Goal: Information Seeking & Learning: Learn about a topic

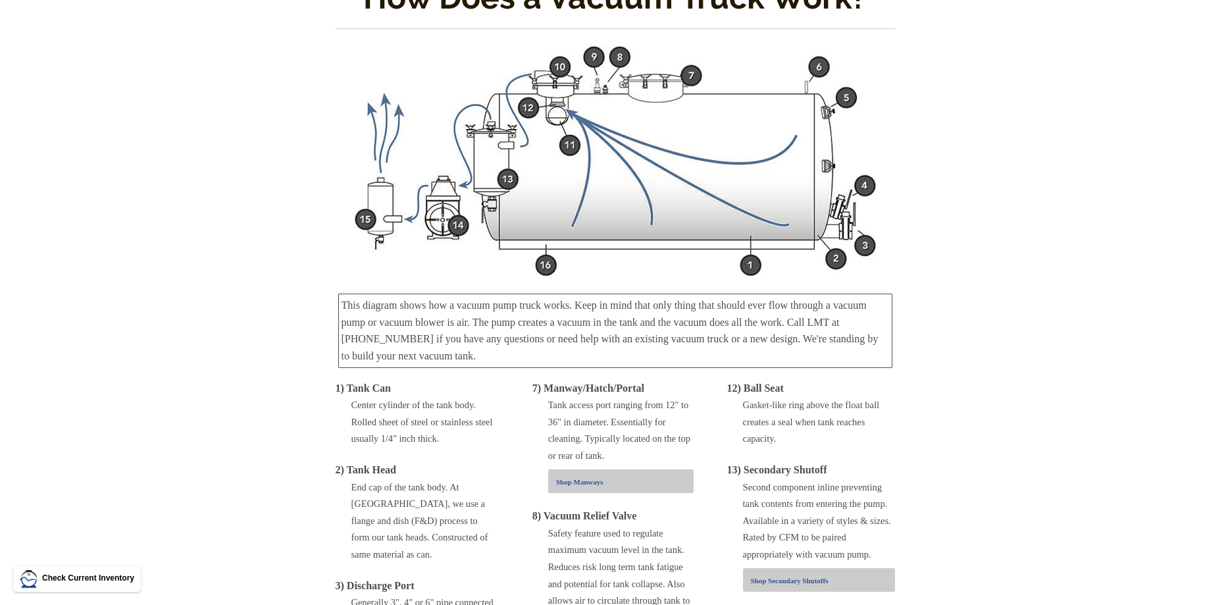
scroll to position [67, 0]
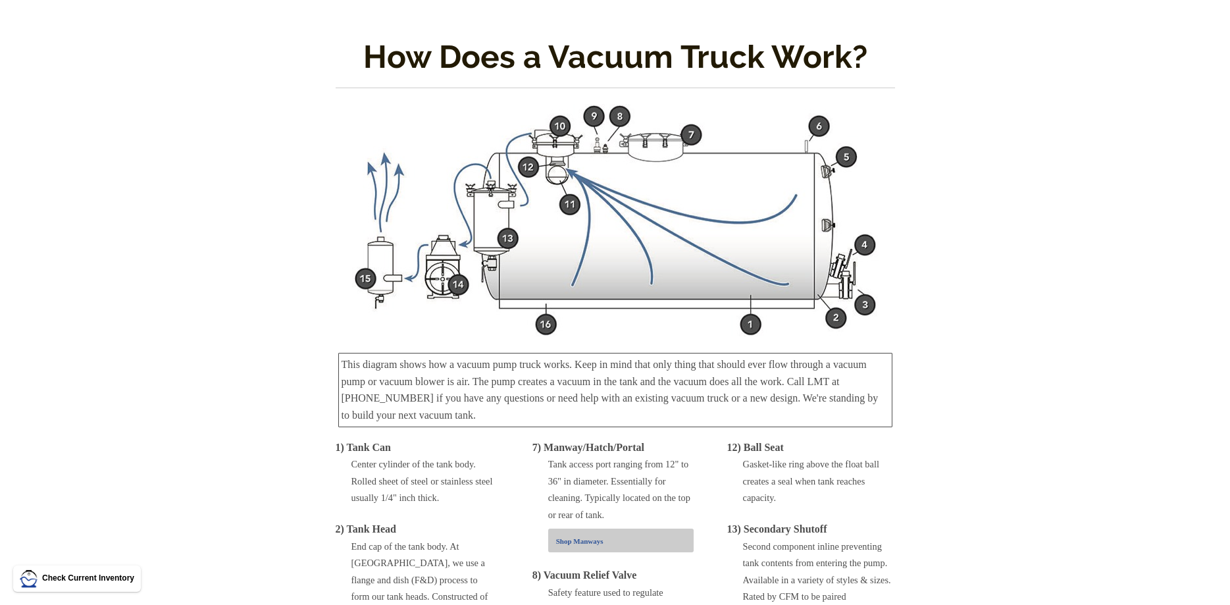
click at [588, 205] on img at bounding box center [615, 220] width 526 height 233
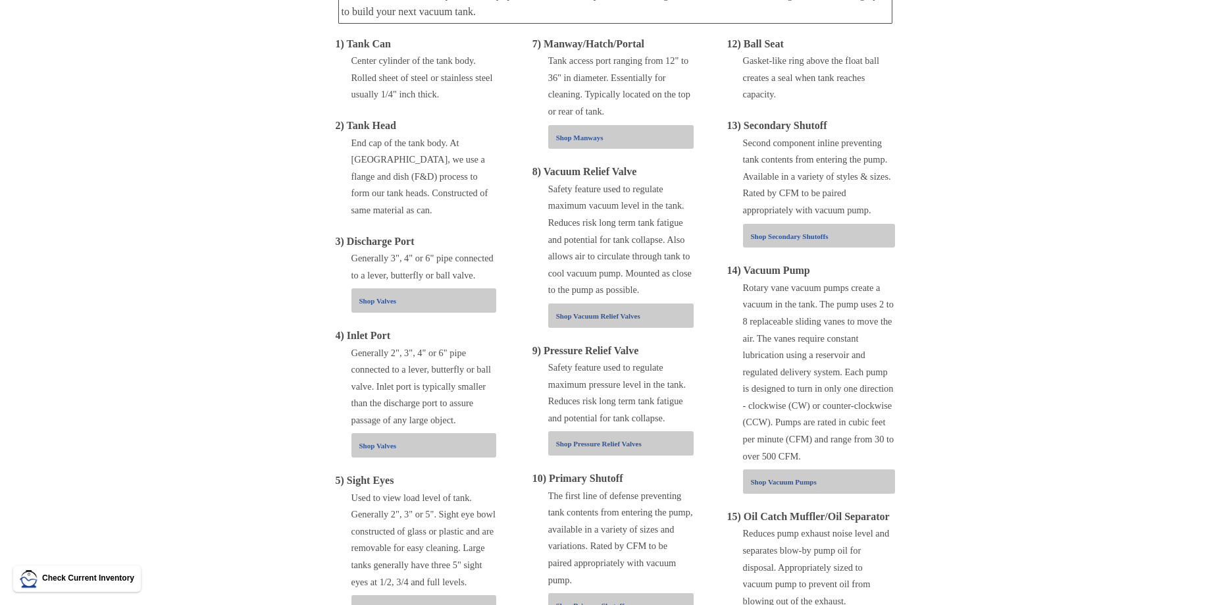
scroll to position [738, 0]
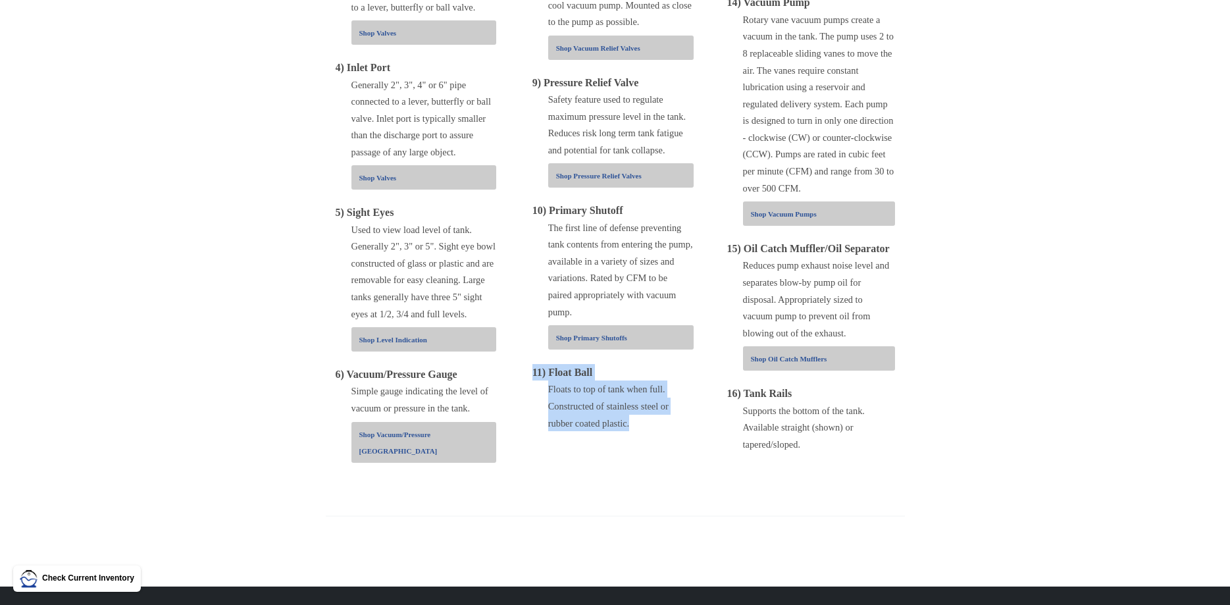
drag, startPoint x: 534, startPoint y: 371, endPoint x: 661, endPoint y: 429, distance: 139.6
click at [661, 381] on div "11) Float Ball" at bounding box center [612, 372] width 161 height 17
copy div "11) Float Ball Floats to top of tank when full. Constructed of stainless steel …"
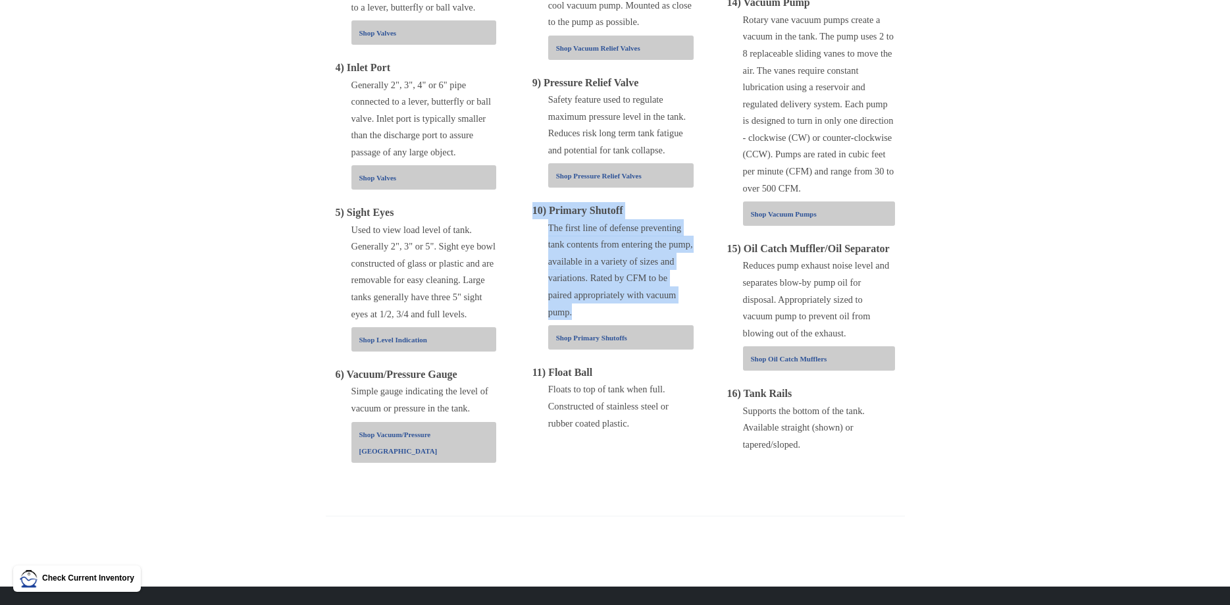
drag, startPoint x: 534, startPoint y: 210, endPoint x: 660, endPoint y: 309, distance: 160.7
click at [660, 219] on div "10) Primary Shutoff" at bounding box center [612, 210] width 161 height 17
copy div "10) Primary Shutoff The first line of defense preventing tank contents from ent…"
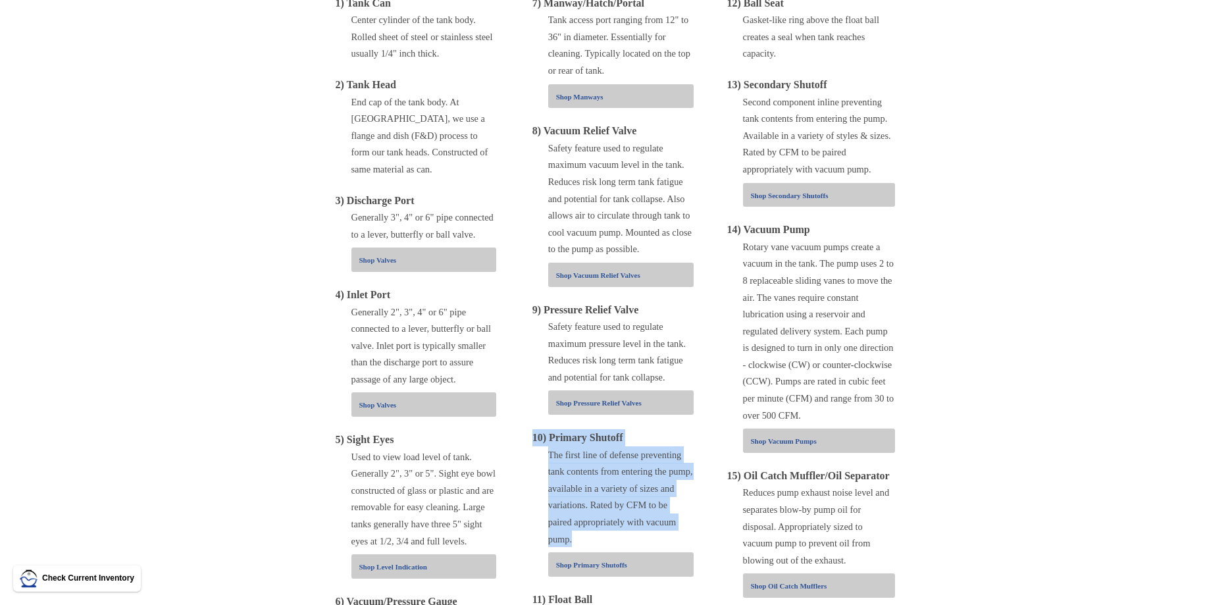
scroll to position [403, 0]
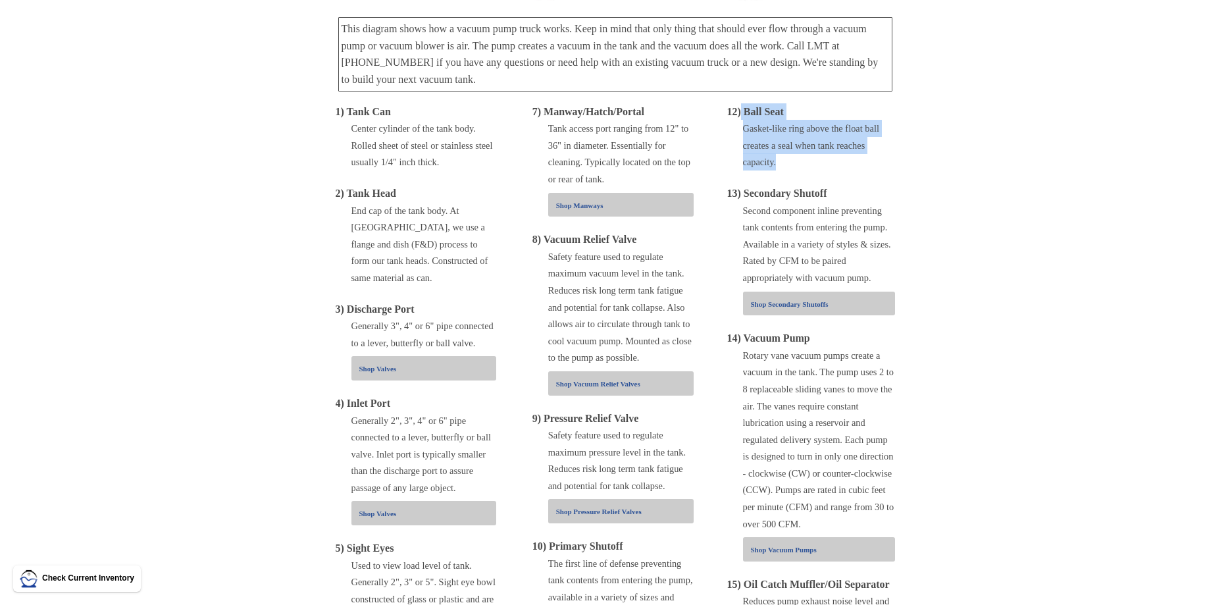
drag, startPoint x: 741, startPoint y: 109, endPoint x: 792, endPoint y: 171, distance: 80.5
click at [792, 120] on div "12) Ball Seat" at bounding box center [811, 111] width 168 height 17
copy div "Ball Seat Gasket-like ring above the float ball creates a seal when tank reache…"
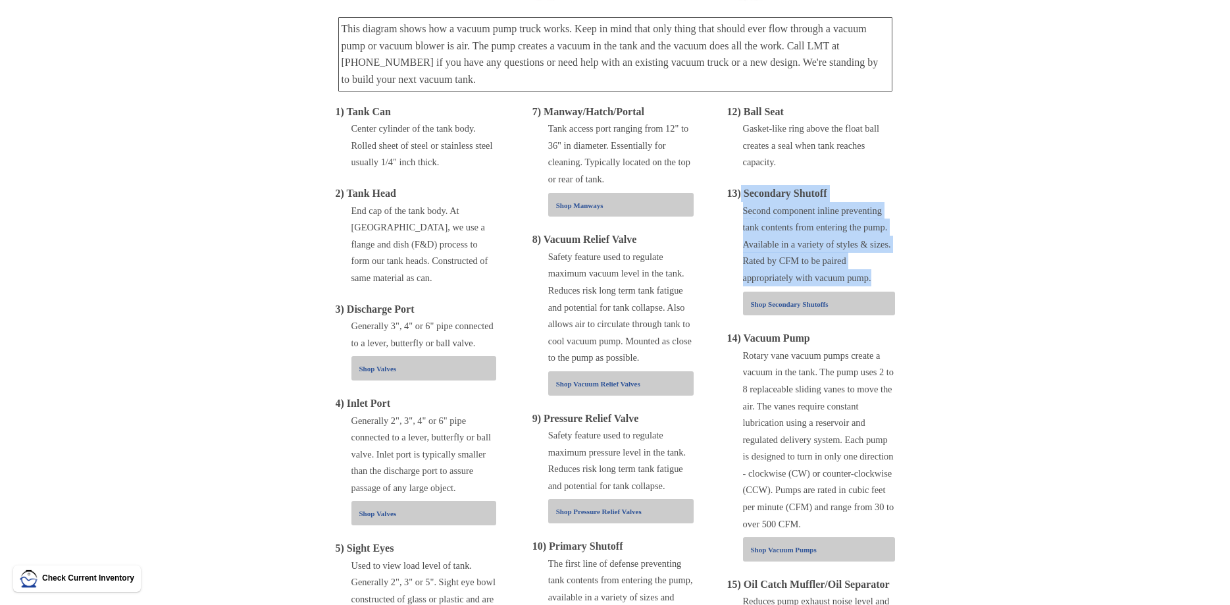
drag, startPoint x: 741, startPoint y: 189, endPoint x: 885, endPoint y: 275, distance: 167.6
click at [885, 202] on div "13) Secondary Shutoff" at bounding box center [811, 193] width 168 height 17
copy div "Secondary Shutoff Second component inline preventing tank contents from enterin…"
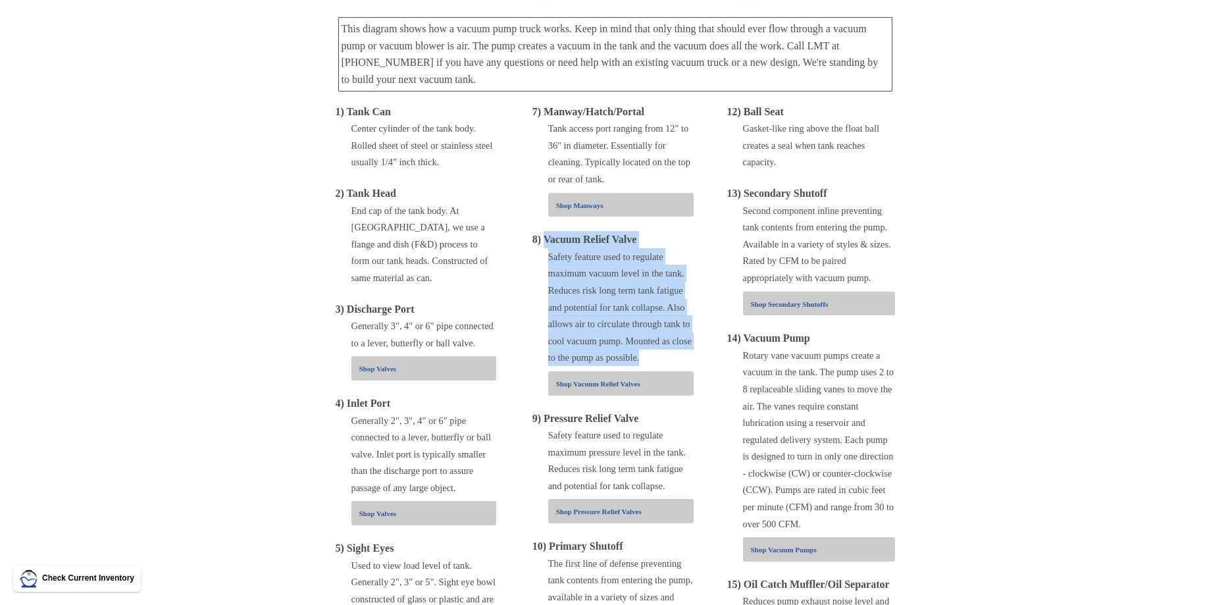
drag, startPoint x: 547, startPoint y: 243, endPoint x: 649, endPoint y: 363, distance: 157.2
click at [649, 248] on div "8) Vacuum Relief Valve" at bounding box center [612, 239] width 161 height 17
copy div "Vacuum Relief Valve Safety feature used to regulate maximum vacuum level in the…"
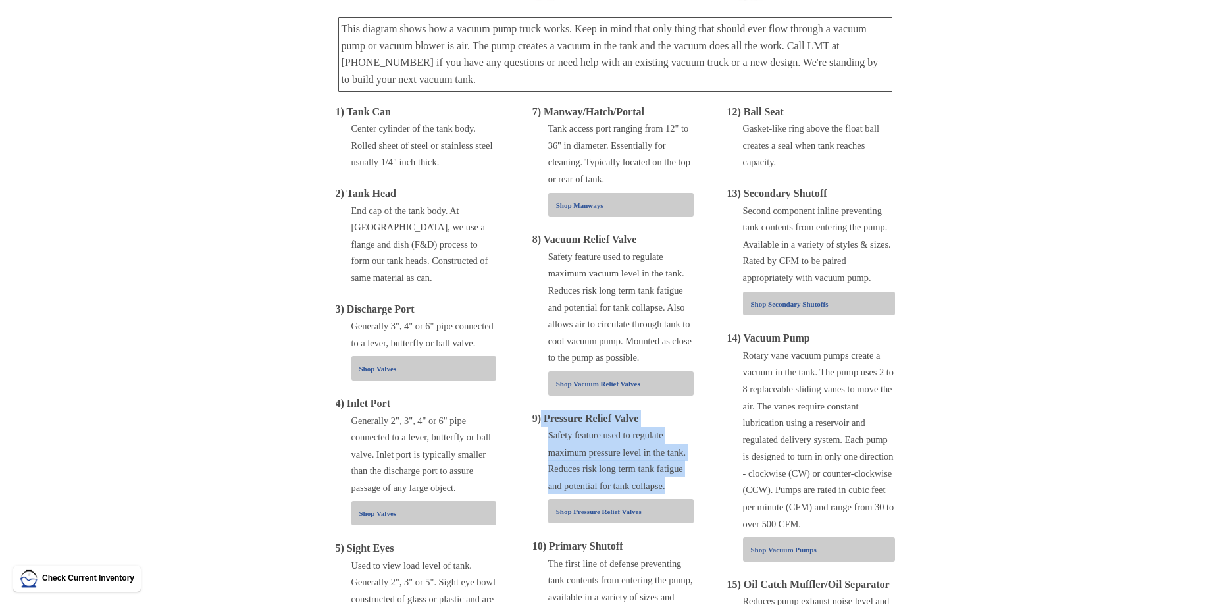
drag, startPoint x: 541, startPoint y: 420, endPoint x: 676, endPoint y: 487, distance: 150.6
click at [676, 427] on div "9) Pressure Relief Valve" at bounding box center [612, 418] width 161 height 17
copy div "Pressure Relief Valve Safety feature used to regulate maximum pressure level in…"
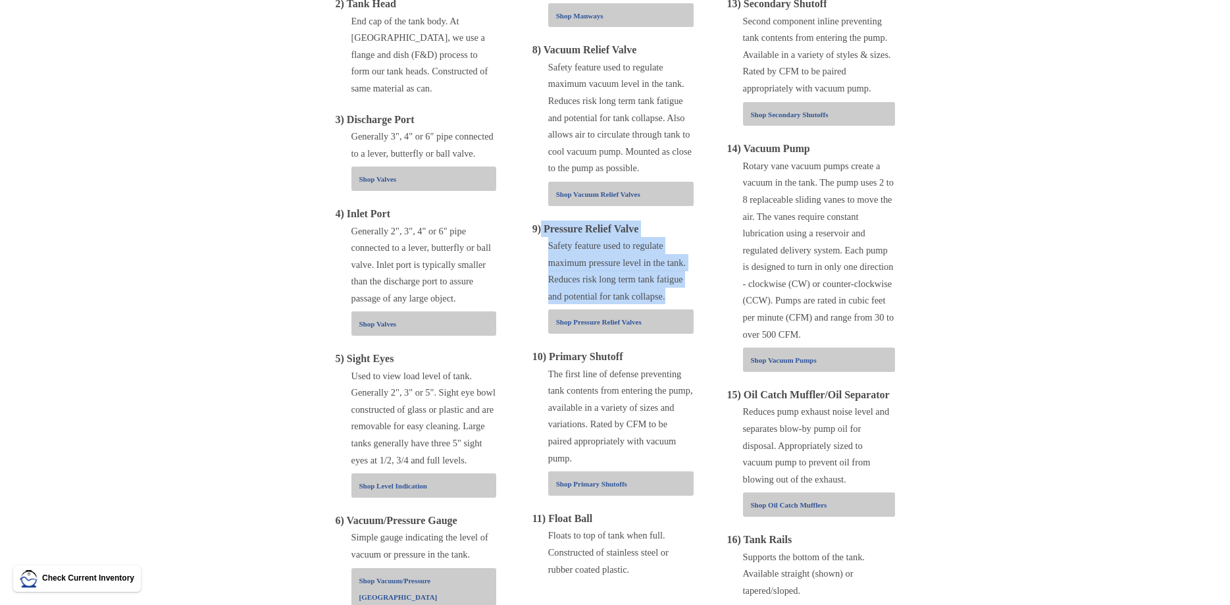
scroll to position [604, 0]
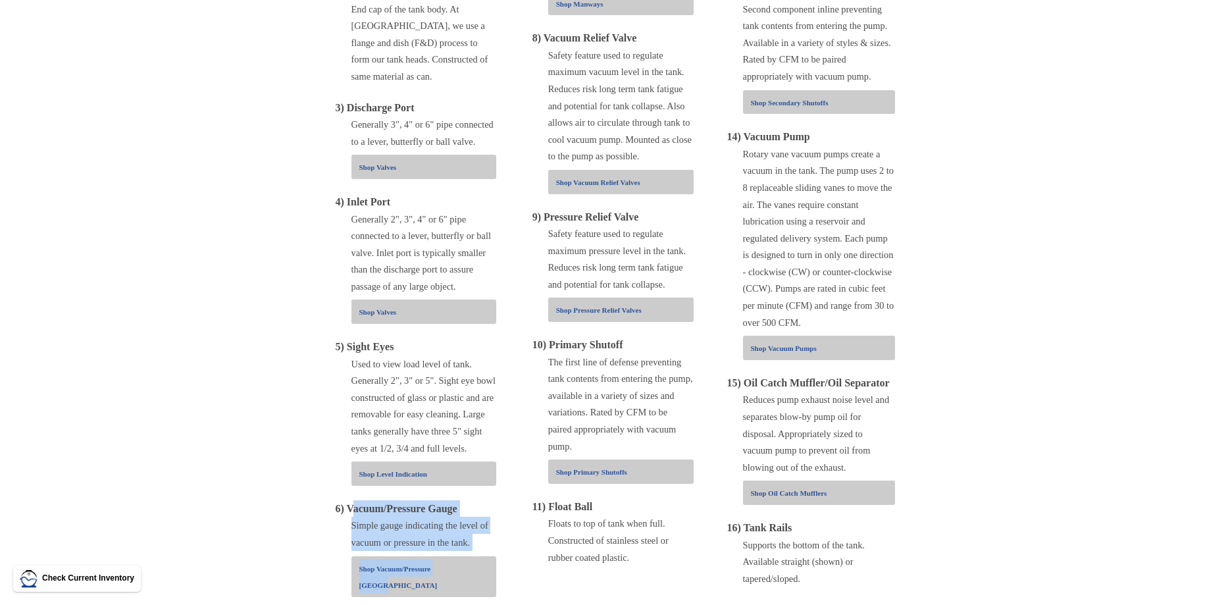
drag, startPoint x: 350, startPoint y: 492, endPoint x: 465, endPoint y: 536, distance: 123.1
click at [465, 517] on div "6) Vacuum/Pressure Gauge" at bounding box center [416, 508] width 161 height 17
click at [466, 500] on div "6) Vacuum/Pressure Gauge" at bounding box center [416, 508] width 161 height 17
drag, startPoint x: 347, startPoint y: 333, endPoint x: 476, endPoint y: 431, distance: 162.5
click at [476, 355] on div "5) Sight Eyes" at bounding box center [416, 346] width 161 height 17
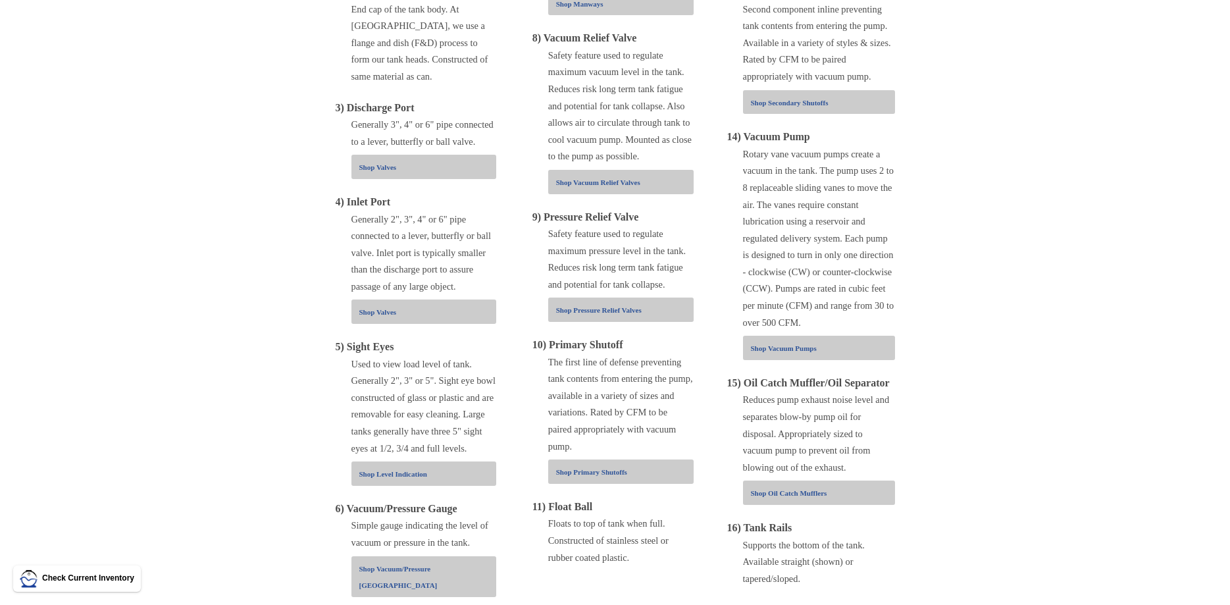
copy div "Sight Eyes Used to view load level of tank. Generally 2", 3" or 5". Sight eye b…"
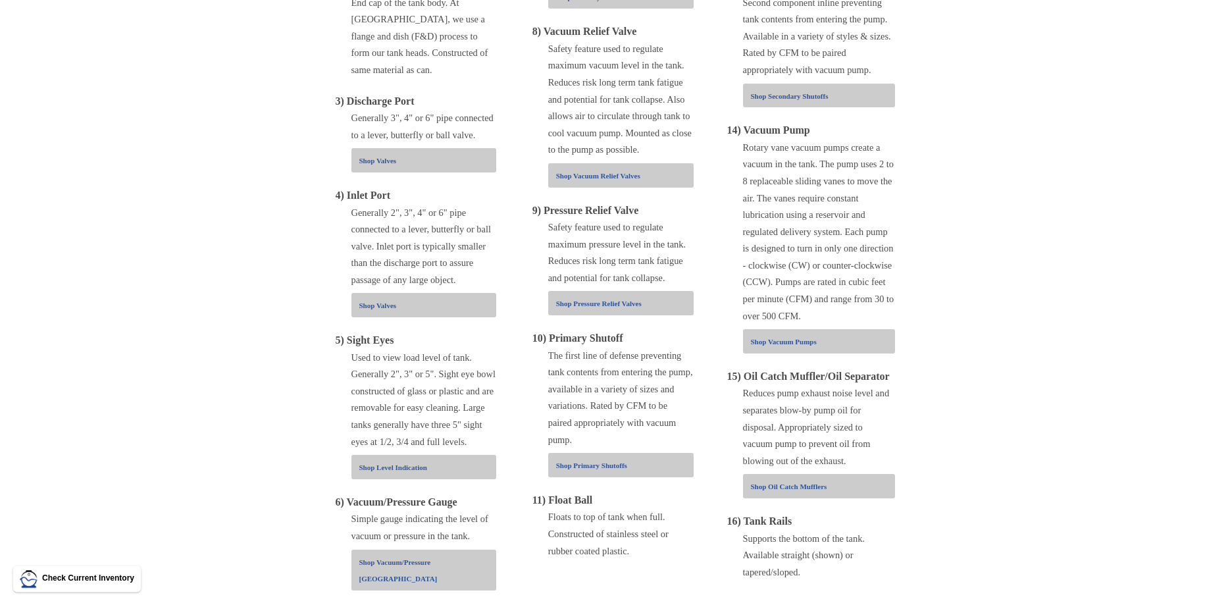
scroll to position [738, 0]
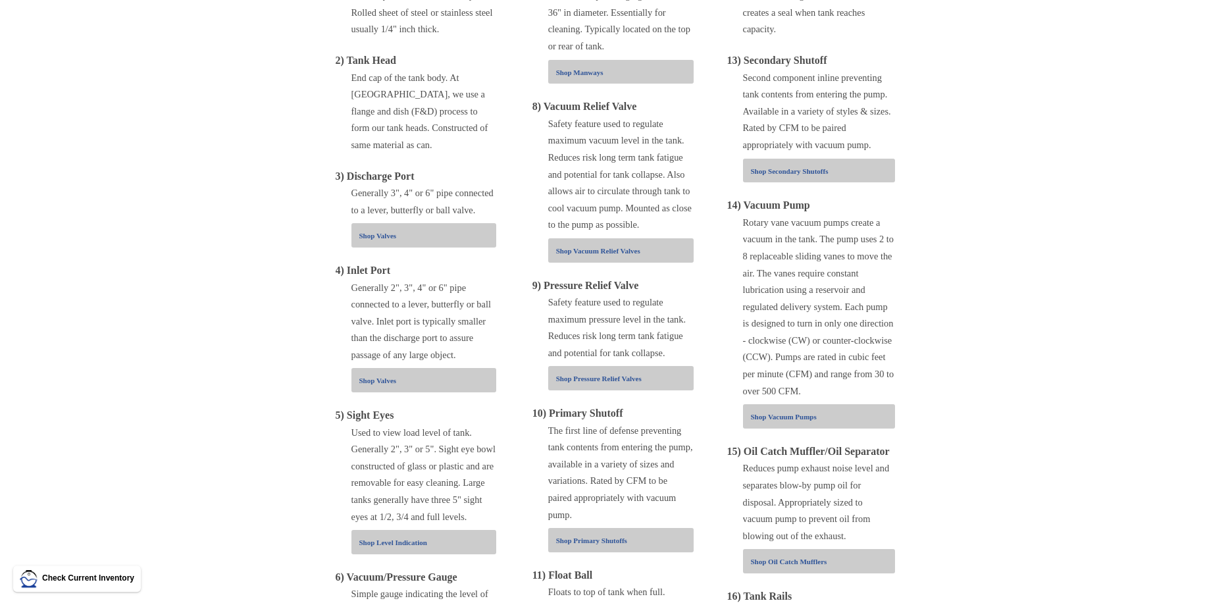
scroll to position [604, 0]
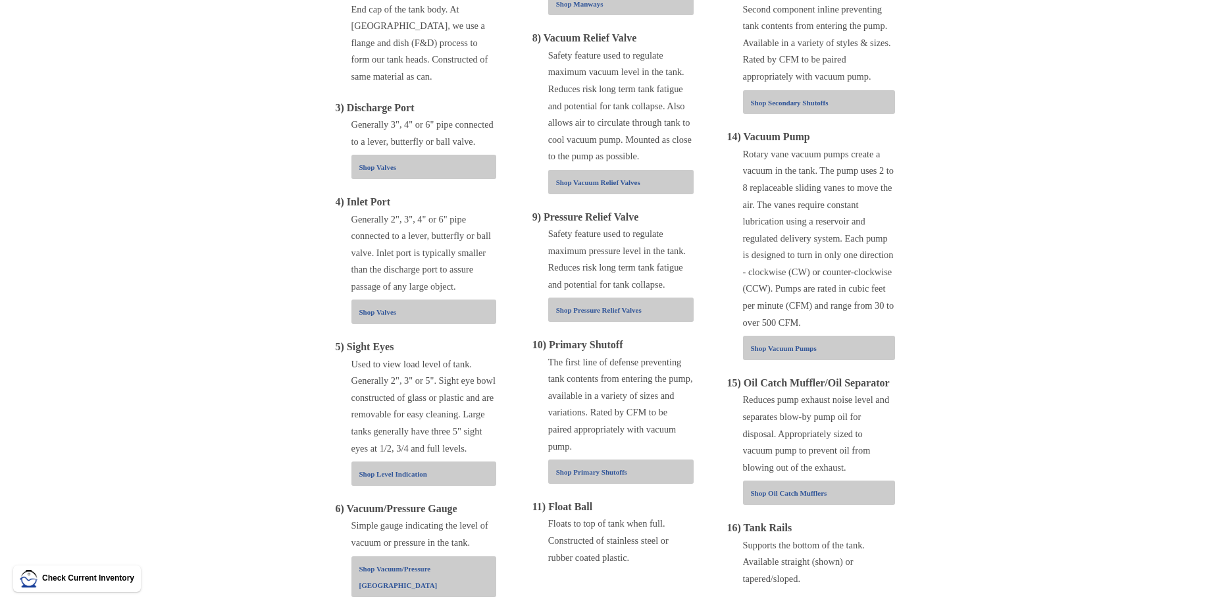
click at [989, 345] on section "How Does a Vacuum Truck Work? This diagram shows how a vacuum pump truck works.…" at bounding box center [615, 88] width 1230 height 1180
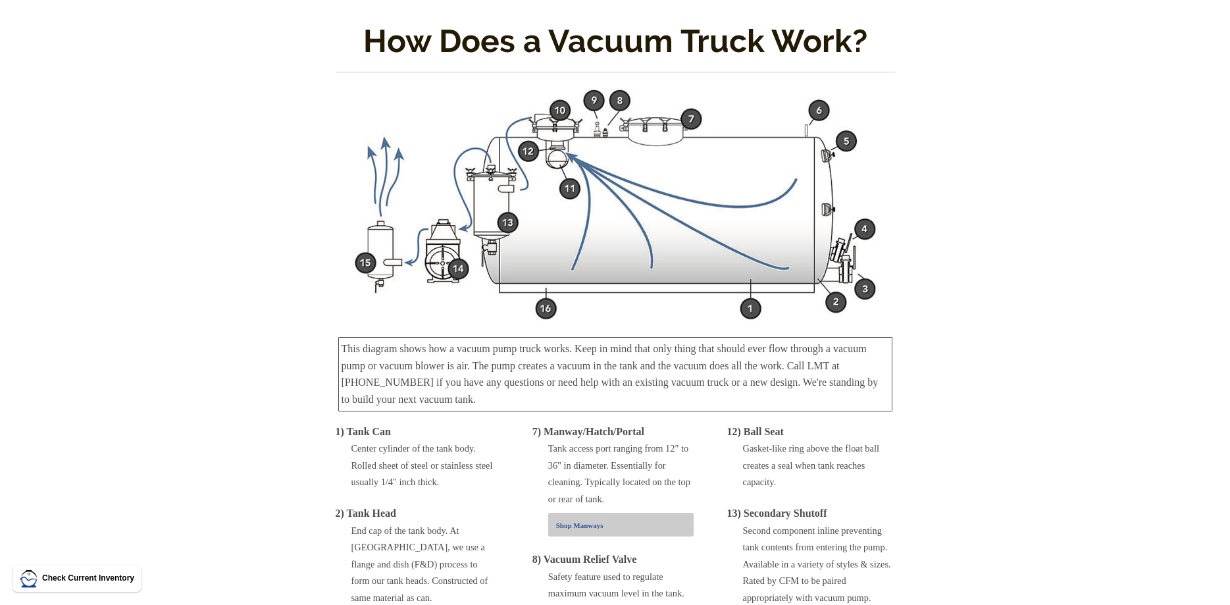
scroll to position [0, 0]
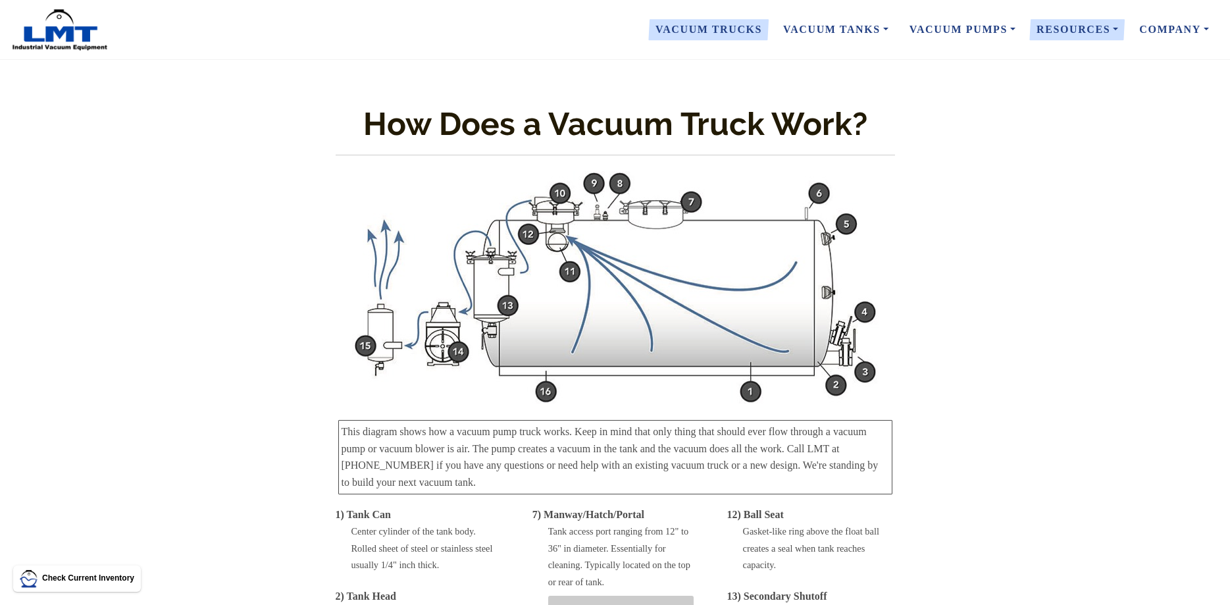
click at [712, 30] on link "Vacuum Trucks" at bounding box center [709, 30] width 128 height 28
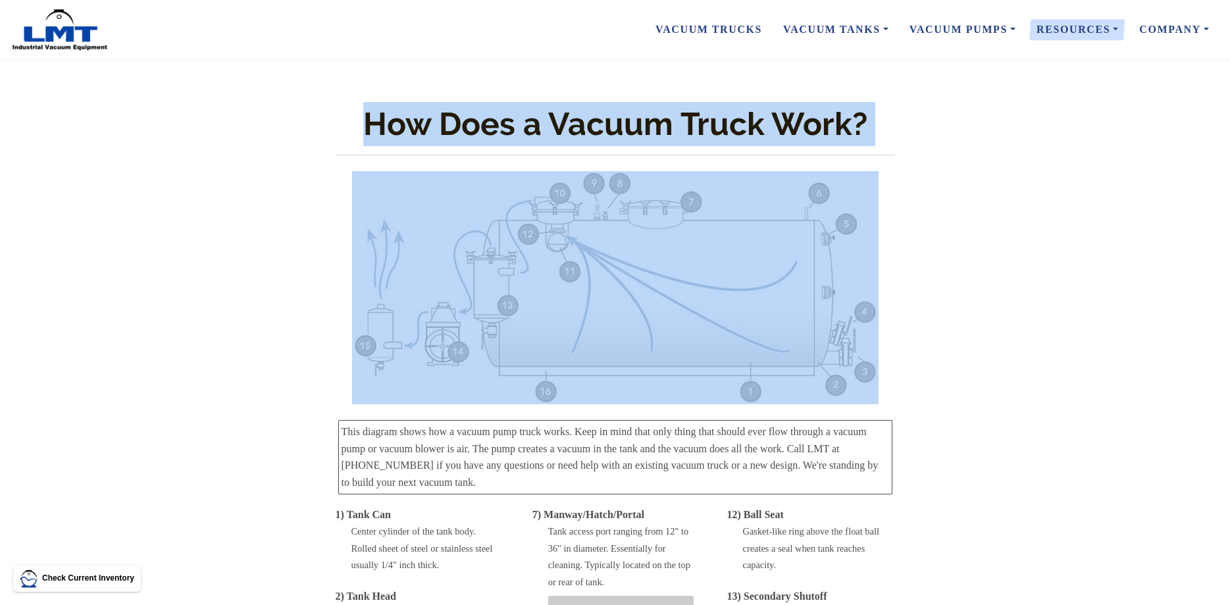
drag, startPoint x: 327, startPoint y: 171, endPoint x: 667, endPoint y: 275, distance: 355.7
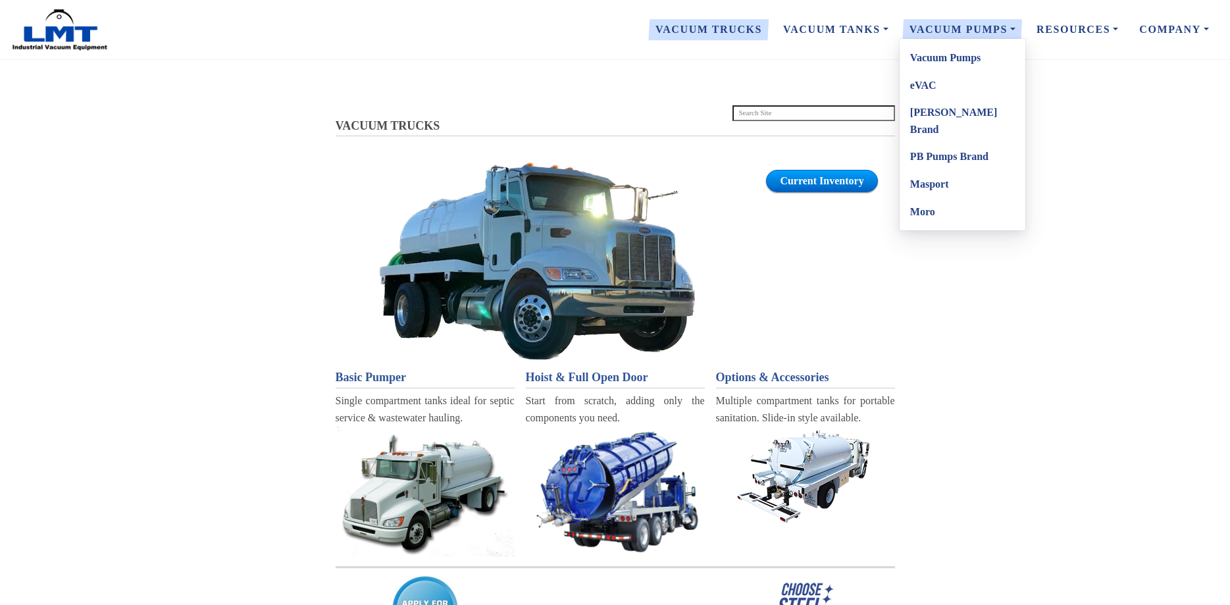
click at [938, 35] on link "Vacuum Pumps" at bounding box center [962, 30] width 127 height 28
